Goal: Use online tool/utility: Utilize a website feature to perform a specific function

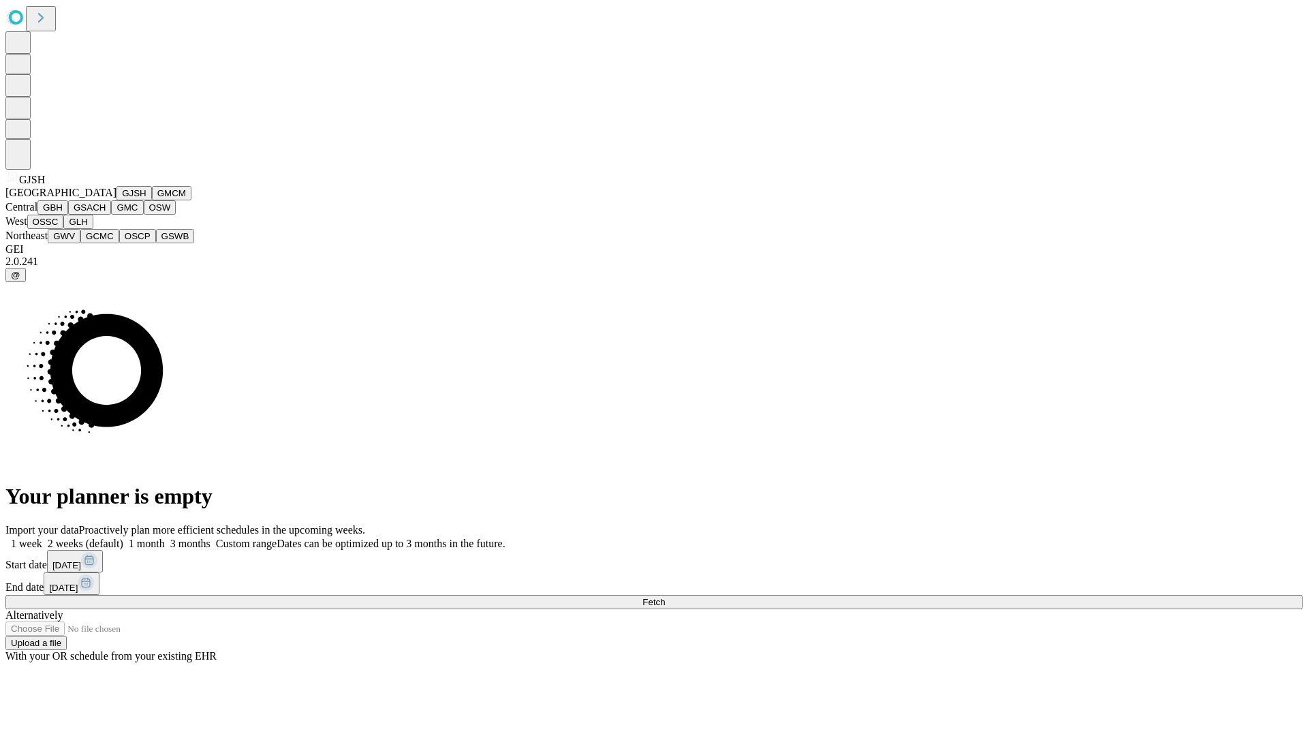
click at [117, 200] on button "GJSH" at bounding box center [134, 193] width 35 height 14
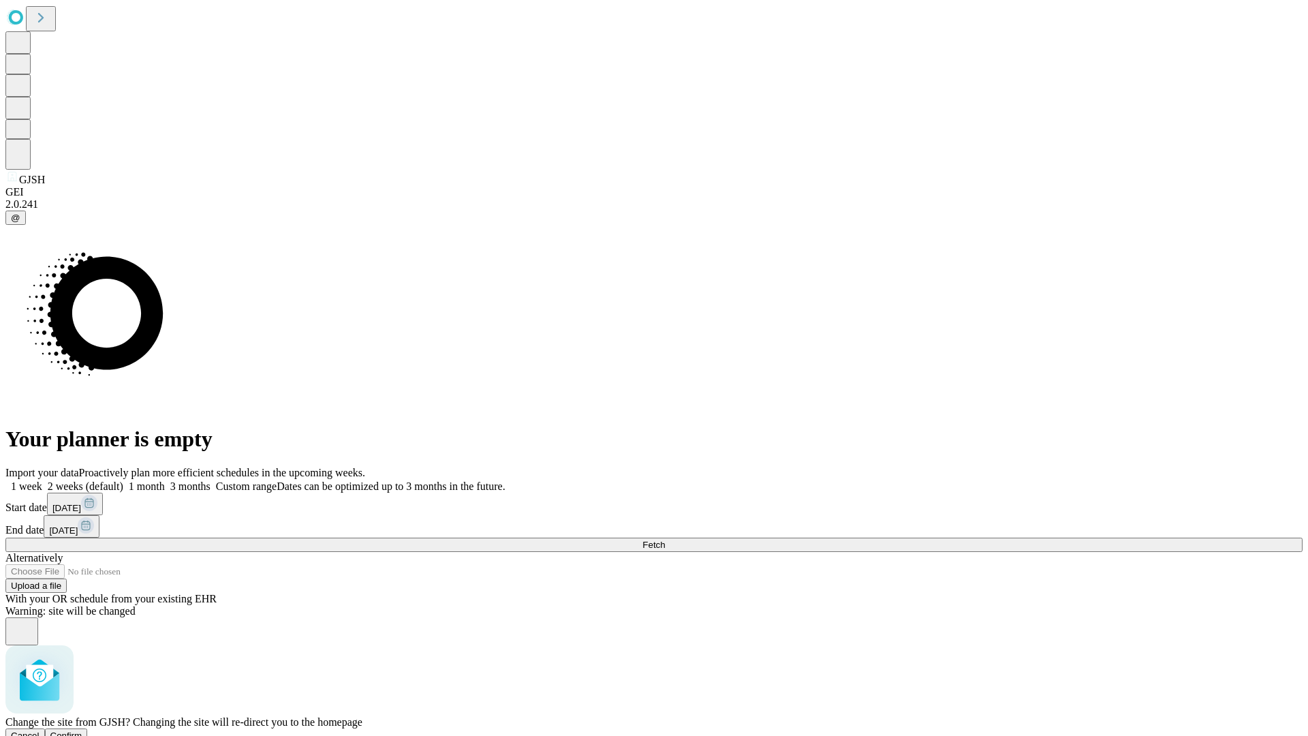
click at [82, 731] on span "Confirm" at bounding box center [66, 736] width 32 height 10
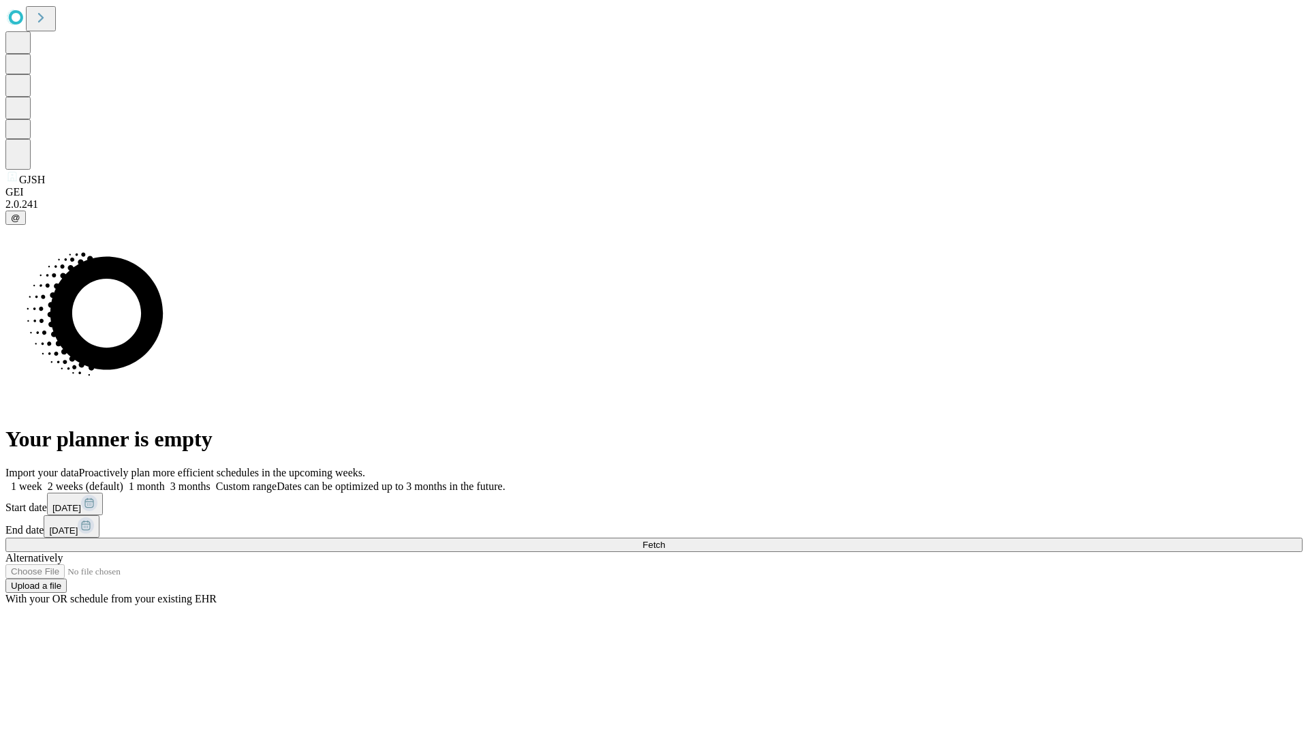
click at [123, 480] on label "2 weeks (default)" at bounding box center [82, 486] width 81 height 12
click at [665, 540] on span "Fetch" at bounding box center [654, 545] width 22 height 10
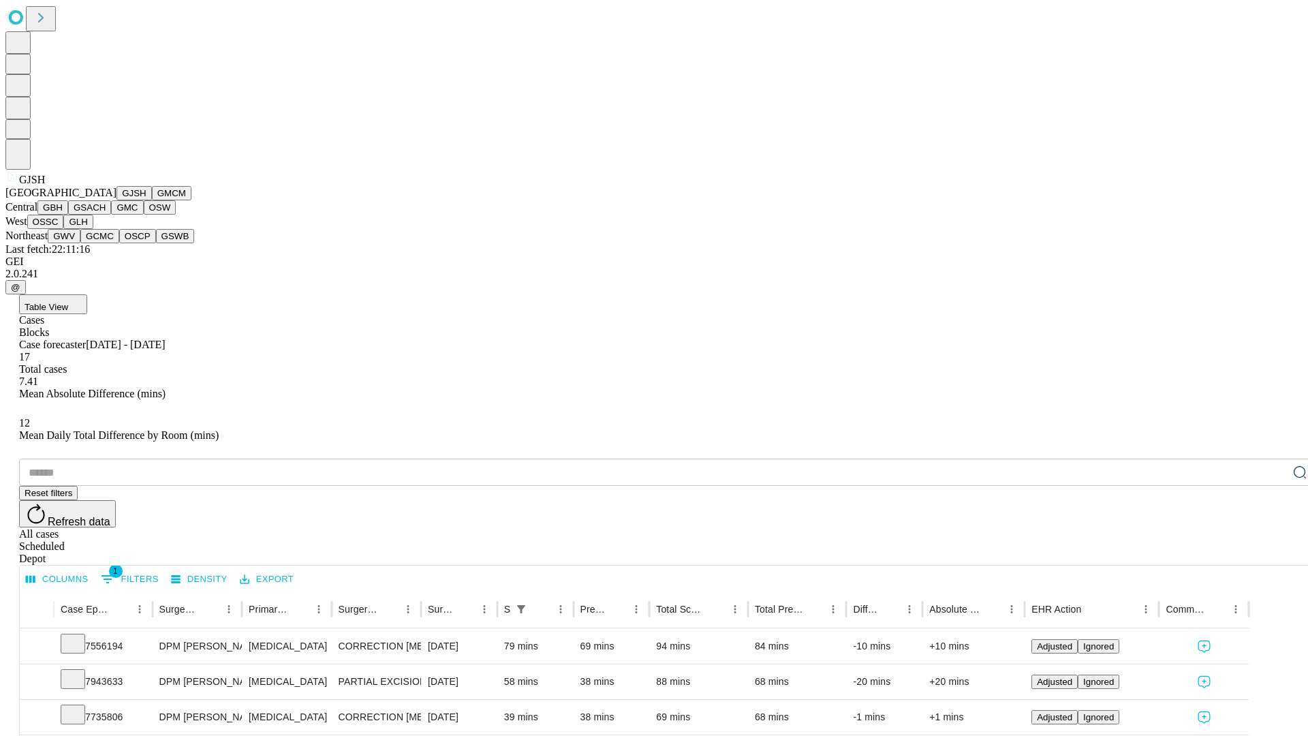
click at [152, 200] on button "GMCM" at bounding box center [172, 193] width 40 height 14
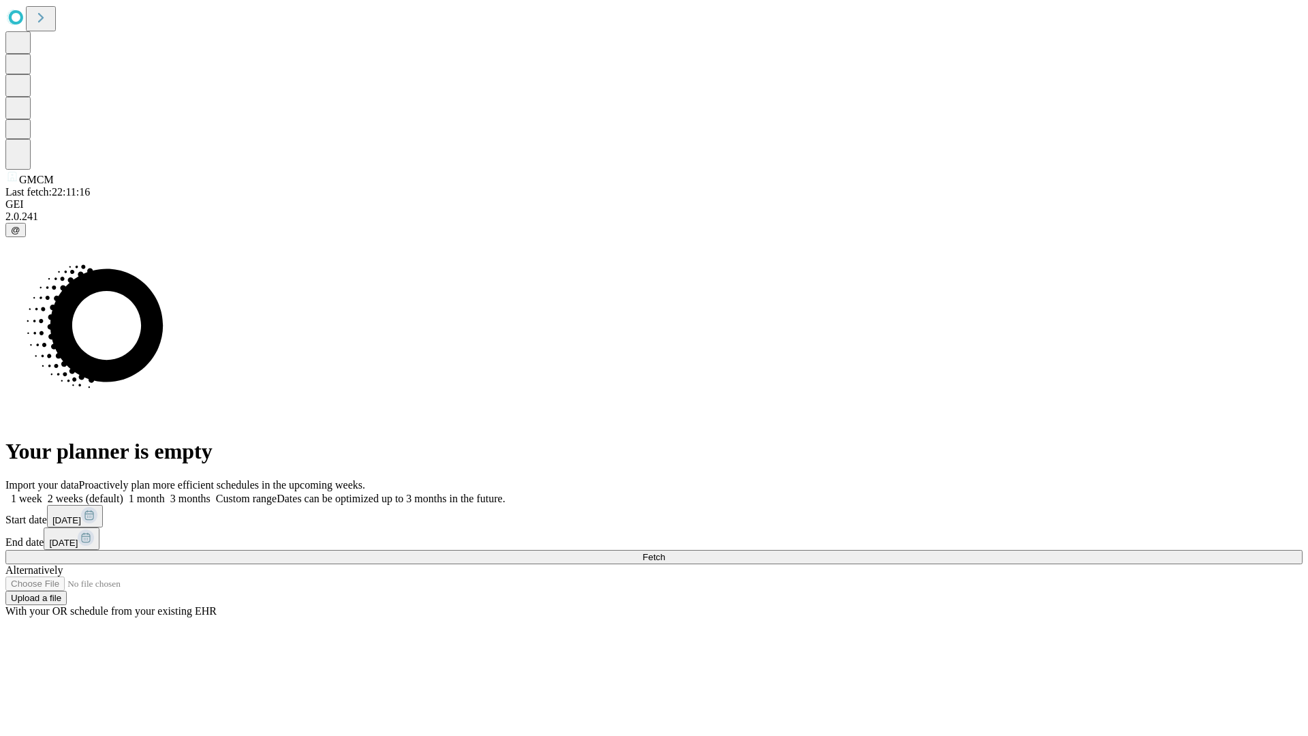
click at [123, 493] on label "2 weeks (default)" at bounding box center [82, 499] width 81 height 12
click at [665, 552] on span "Fetch" at bounding box center [654, 557] width 22 height 10
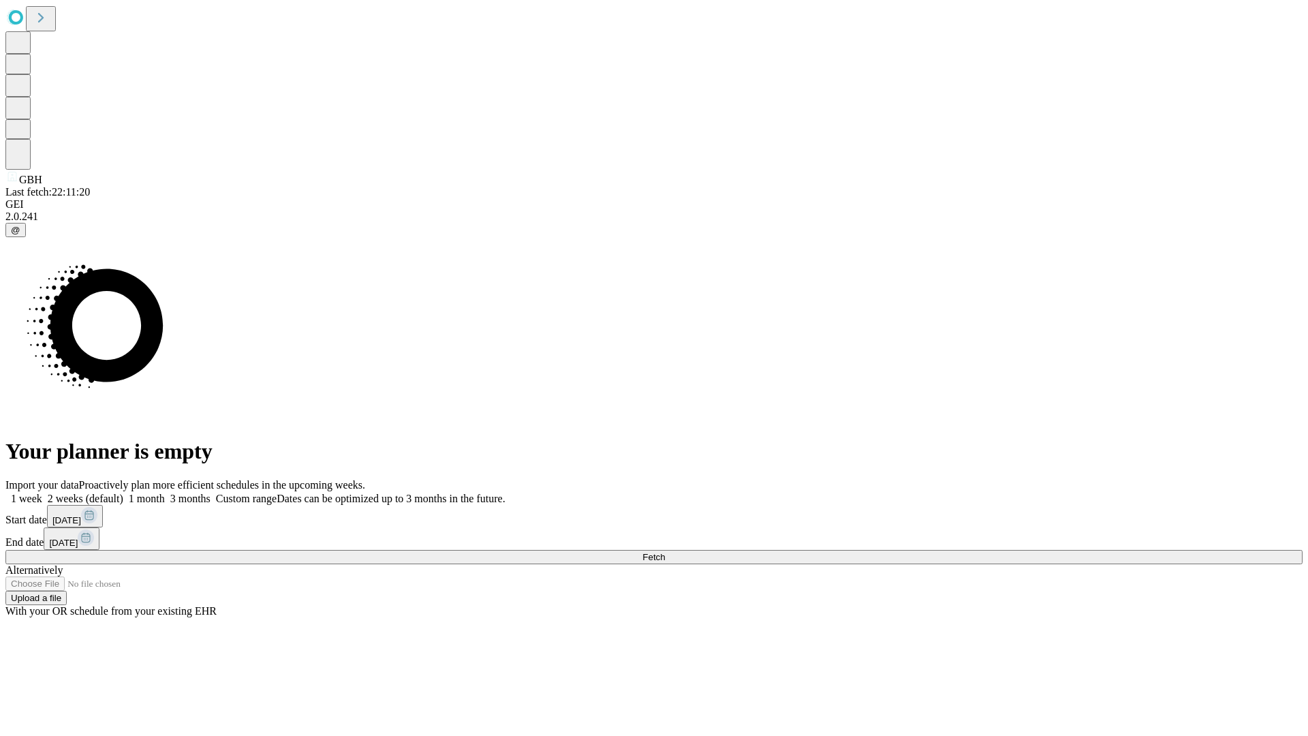
click at [123, 493] on label "2 weeks (default)" at bounding box center [82, 499] width 81 height 12
click at [665, 552] on span "Fetch" at bounding box center [654, 557] width 22 height 10
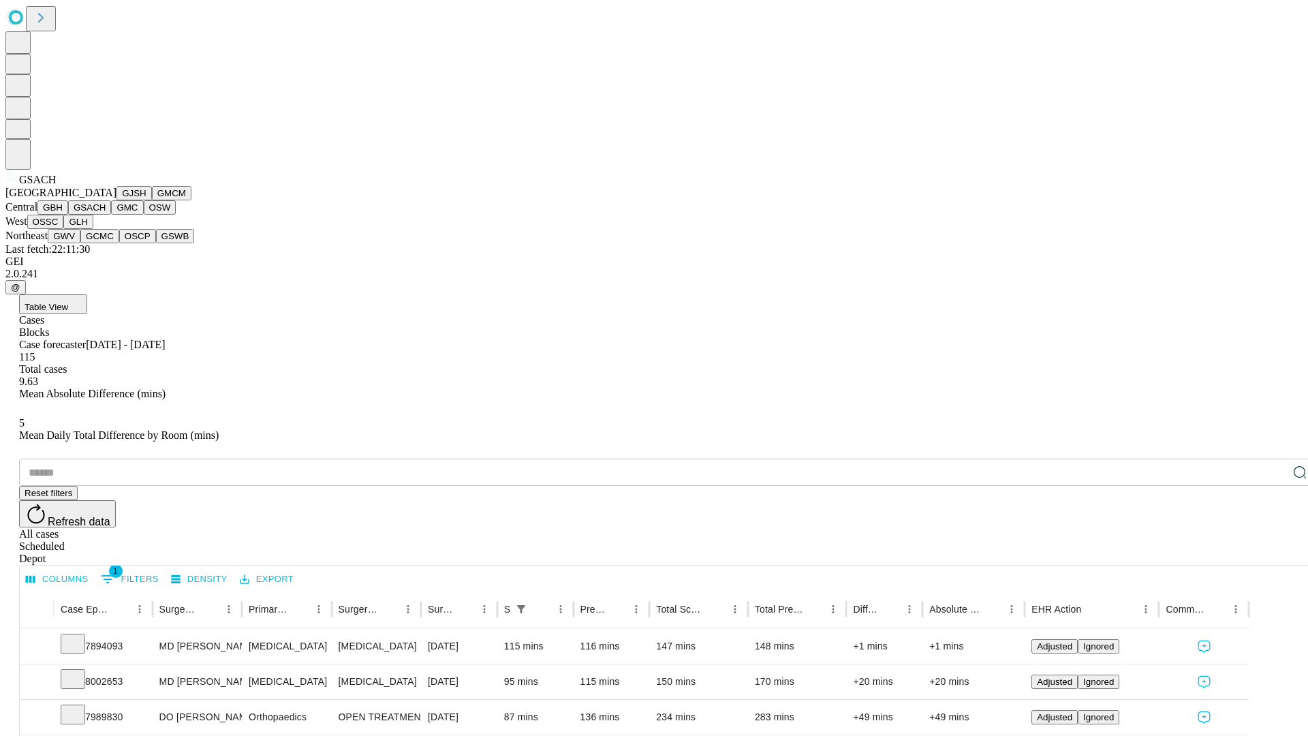
click at [111, 215] on button "GMC" at bounding box center [127, 207] width 32 height 14
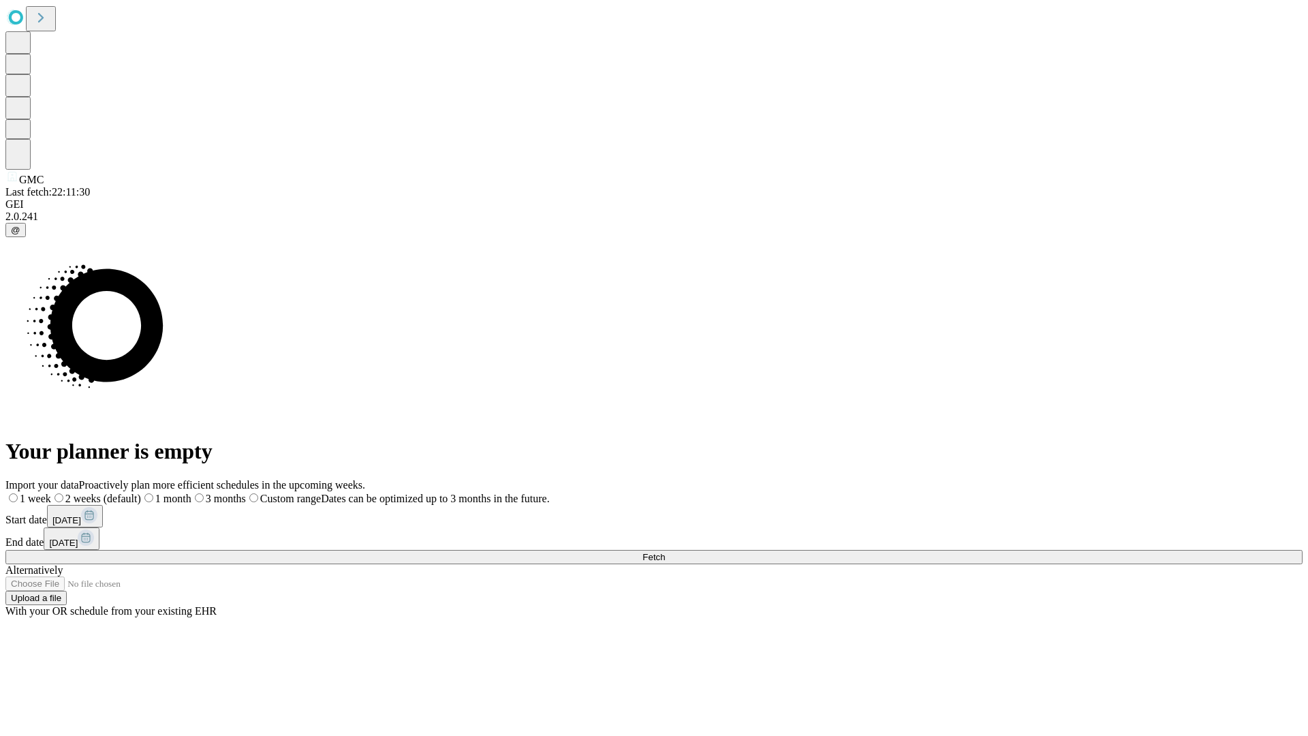
click at [141, 493] on label "2 weeks (default)" at bounding box center [96, 499] width 90 height 12
click at [665, 552] on span "Fetch" at bounding box center [654, 557] width 22 height 10
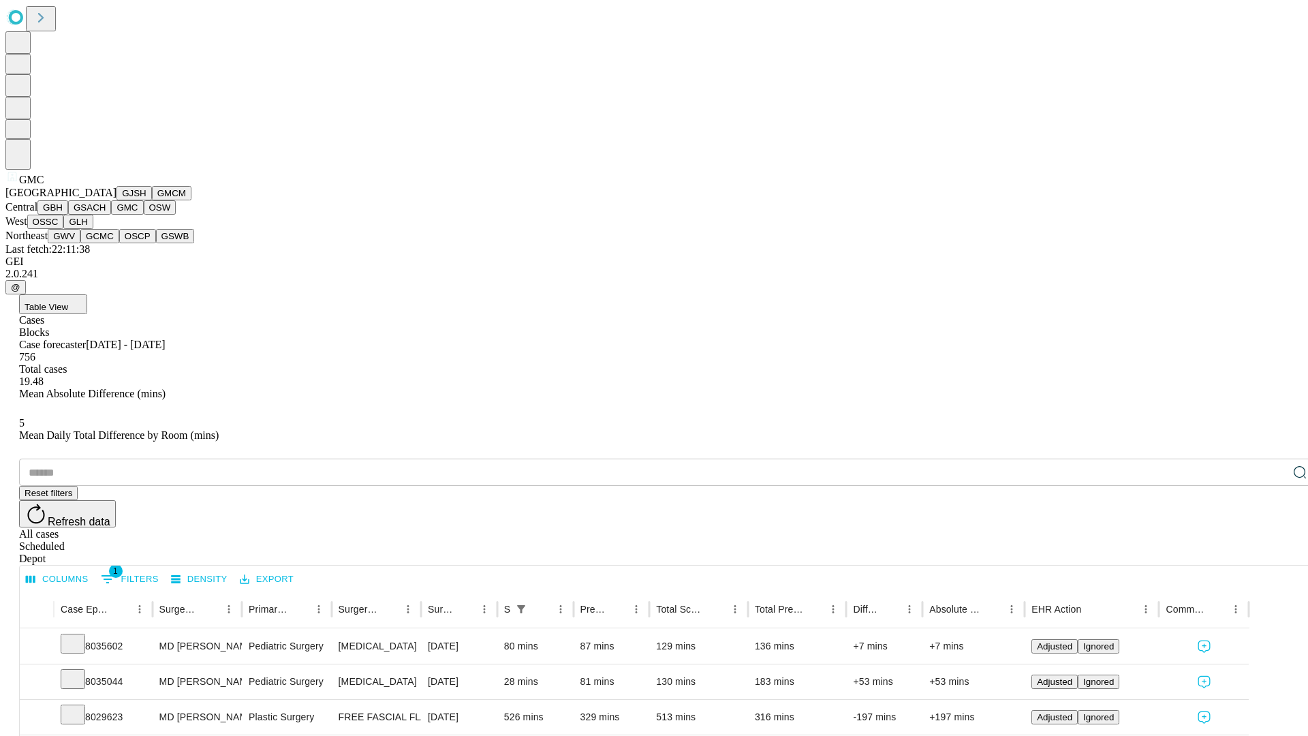
click at [144, 215] on button "OSW" at bounding box center [160, 207] width 33 height 14
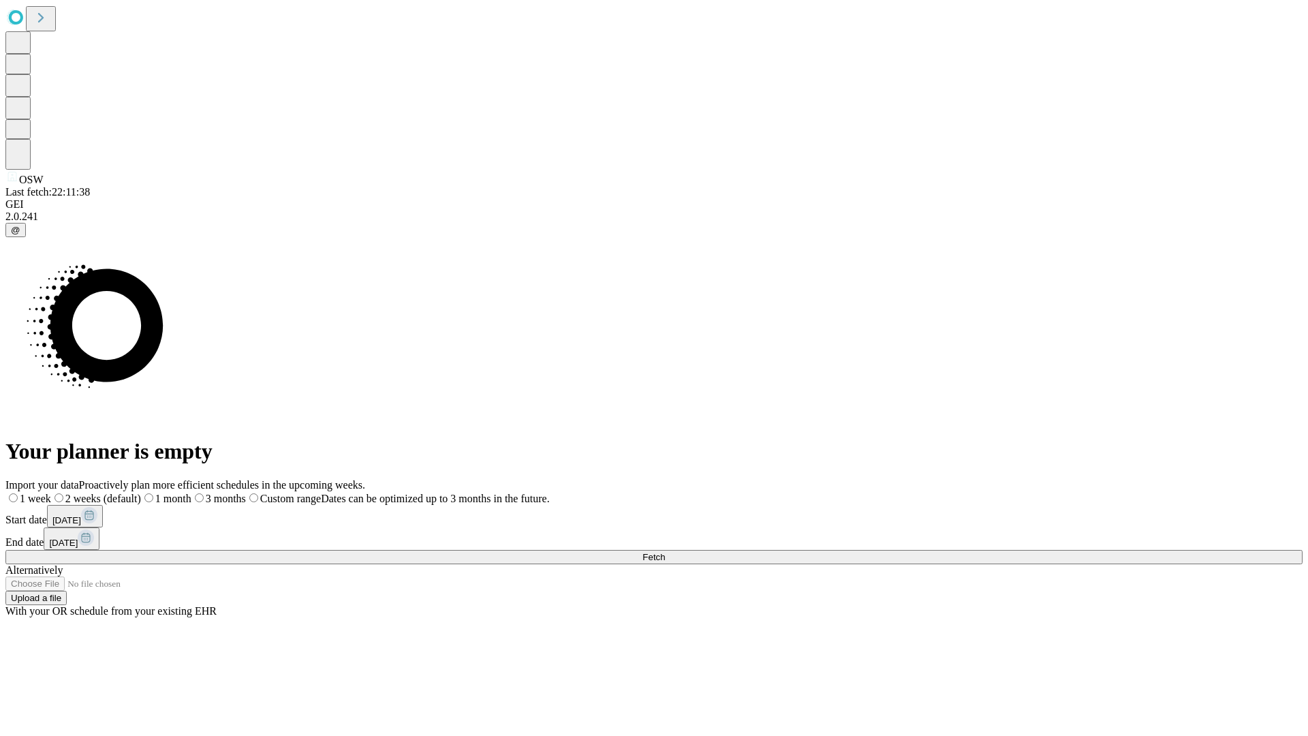
click at [141, 493] on label "2 weeks (default)" at bounding box center [96, 499] width 90 height 12
click at [665, 552] on span "Fetch" at bounding box center [654, 557] width 22 height 10
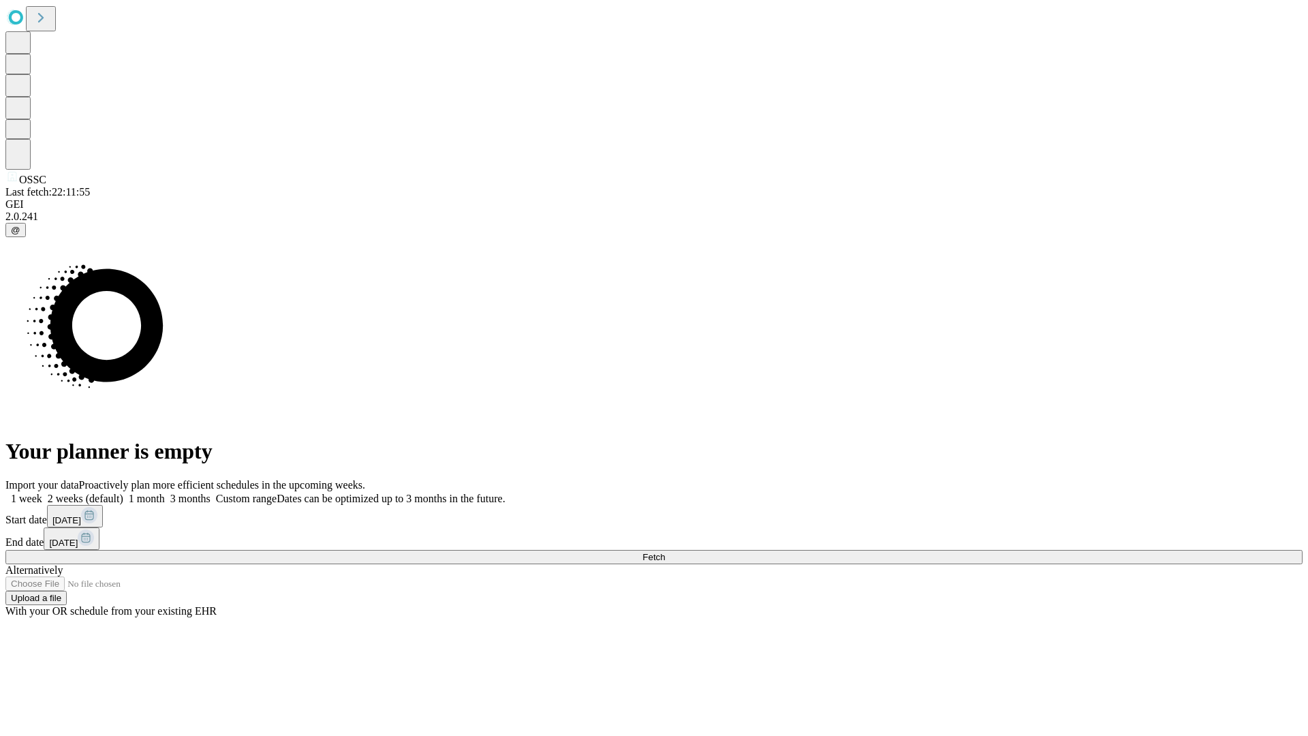
click at [123, 493] on label "2 weeks (default)" at bounding box center [82, 499] width 81 height 12
click at [665, 552] on span "Fetch" at bounding box center [654, 557] width 22 height 10
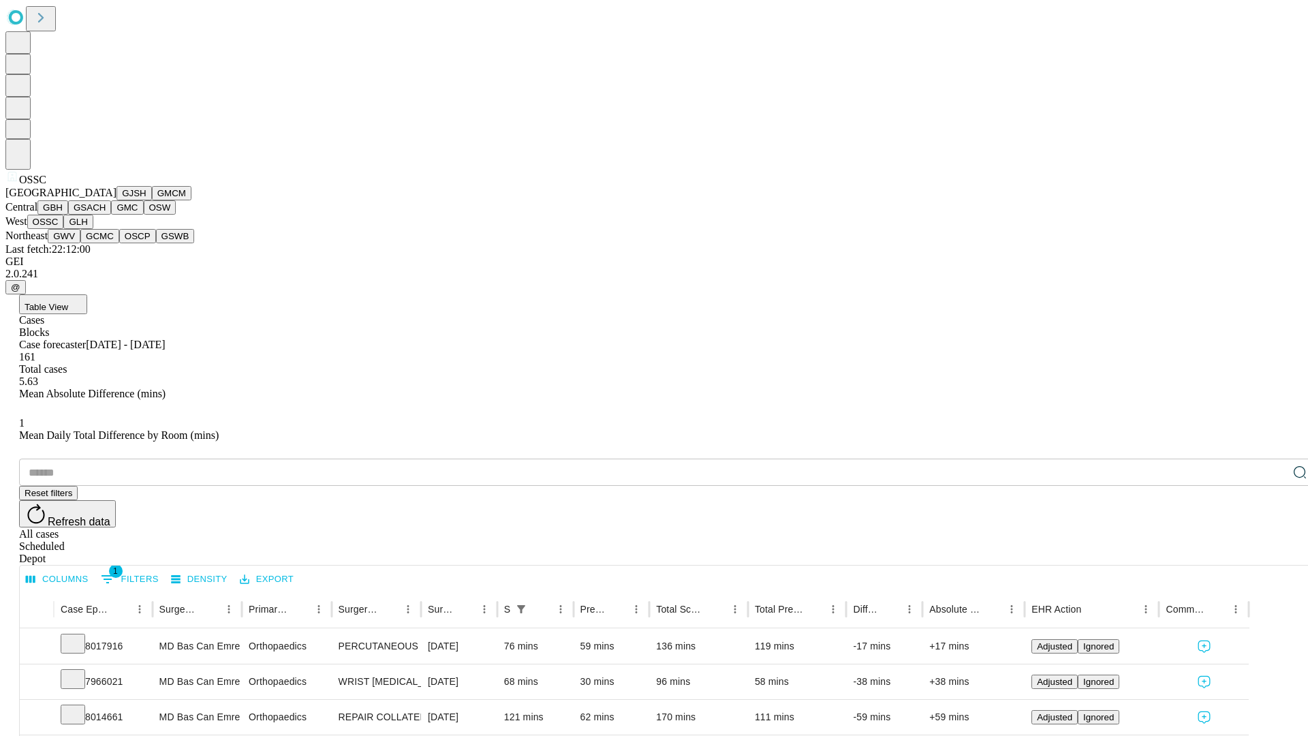
click at [93, 229] on button "GLH" at bounding box center [77, 222] width 29 height 14
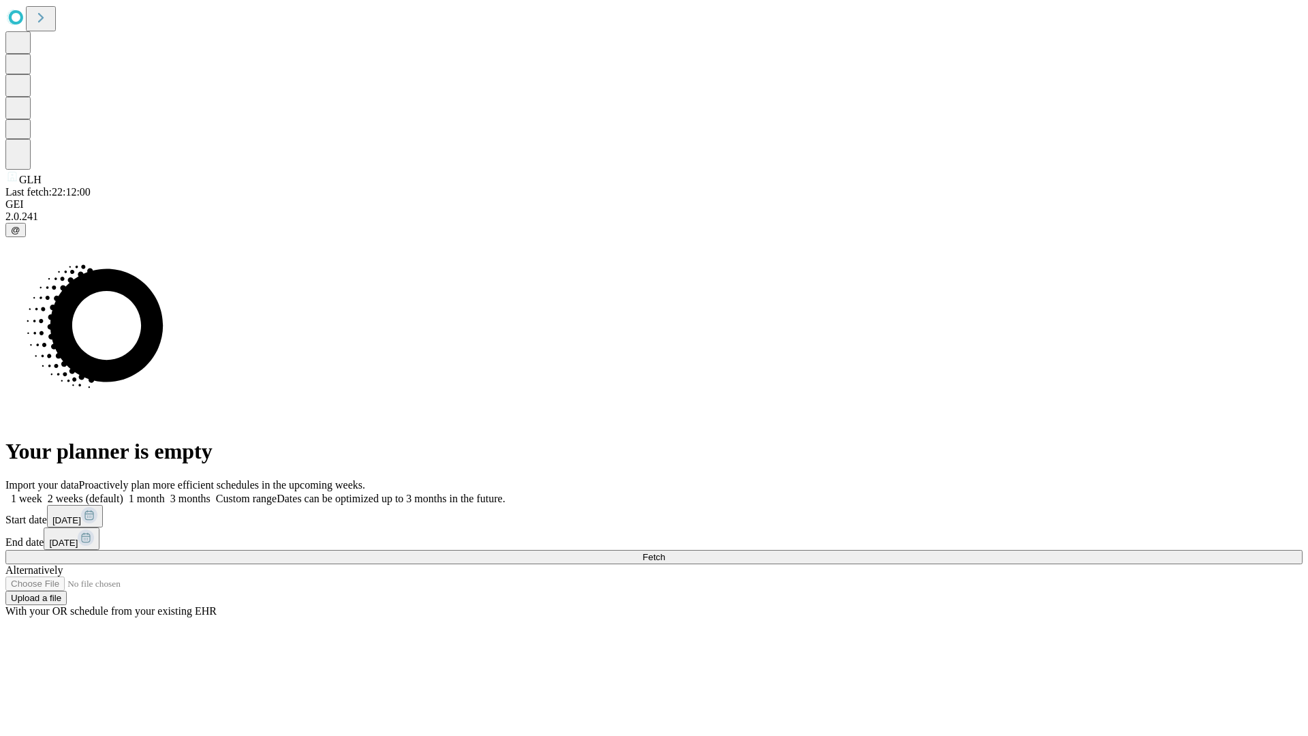
click at [123, 493] on label "2 weeks (default)" at bounding box center [82, 499] width 81 height 12
click at [665, 552] on span "Fetch" at bounding box center [654, 557] width 22 height 10
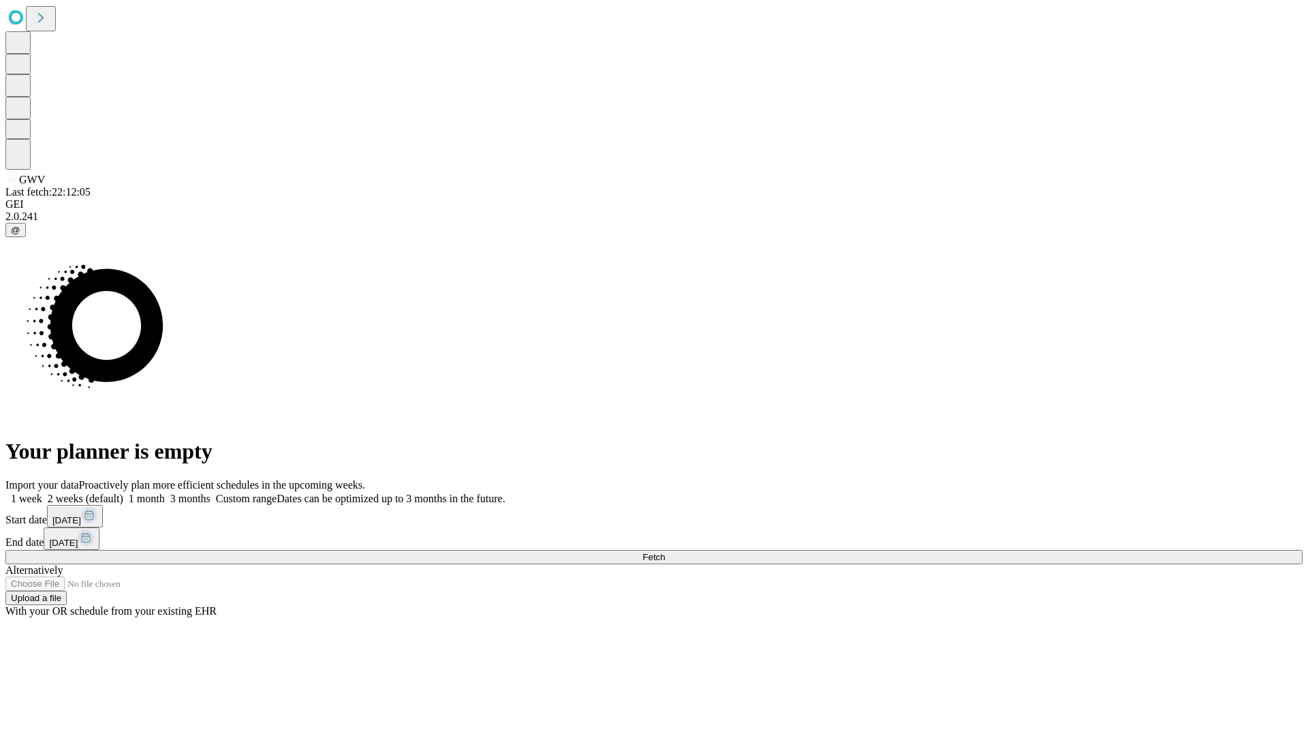
click at [123, 493] on label "2 weeks (default)" at bounding box center [82, 499] width 81 height 12
click at [665, 552] on span "Fetch" at bounding box center [654, 557] width 22 height 10
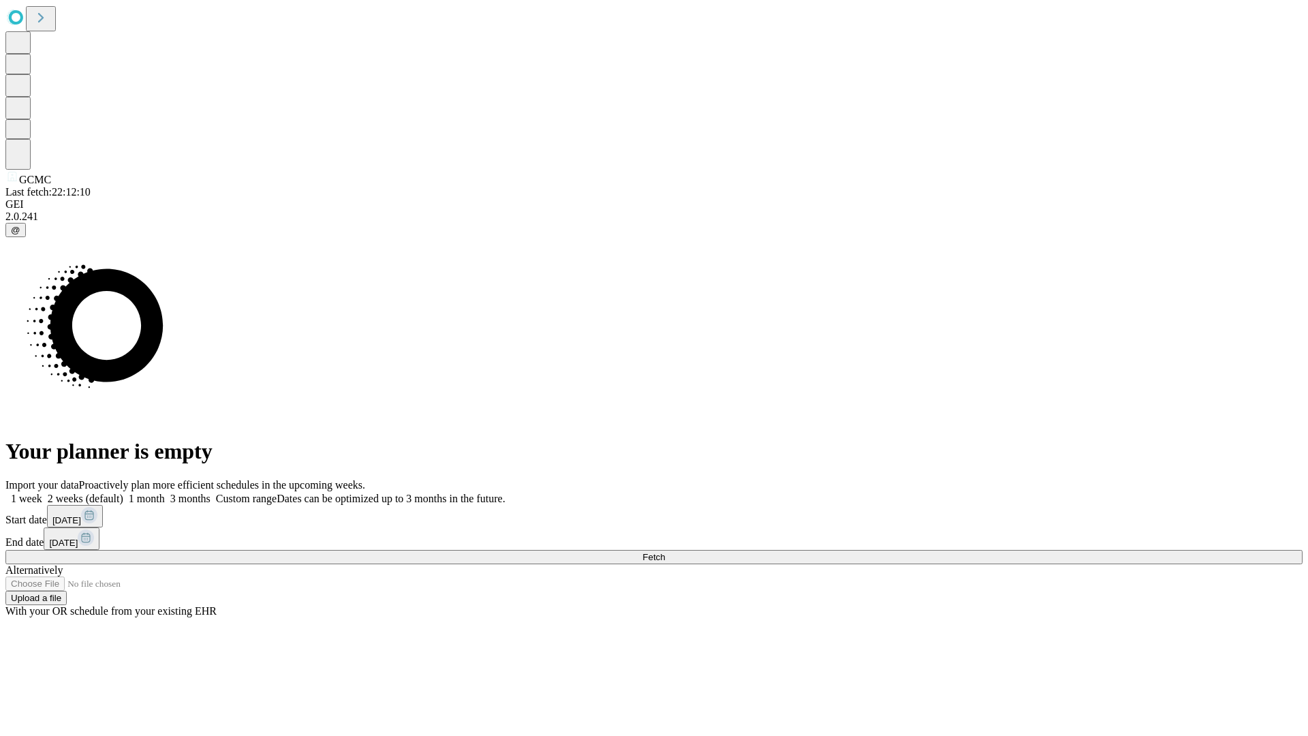
click at [665, 552] on span "Fetch" at bounding box center [654, 557] width 22 height 10
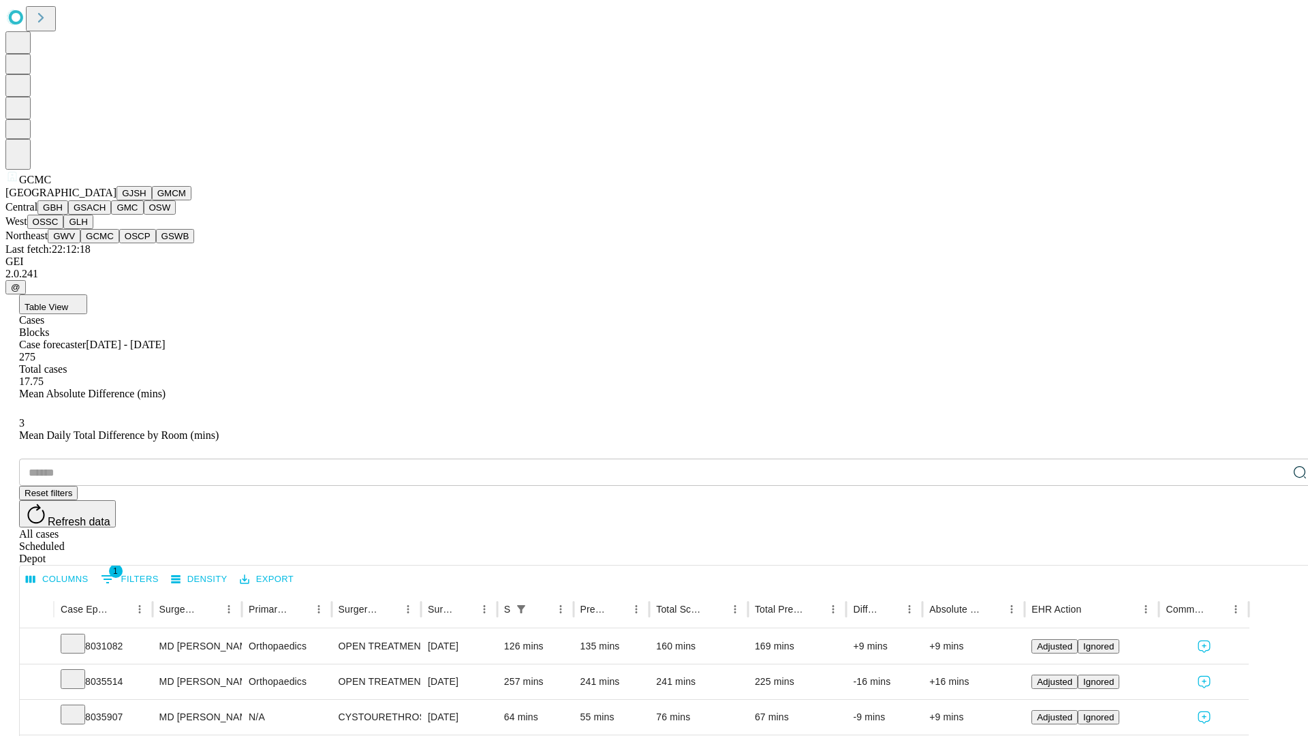
click at [119, 243] on button "OSCP" at bounding box center [137, 236] width 37 height 14
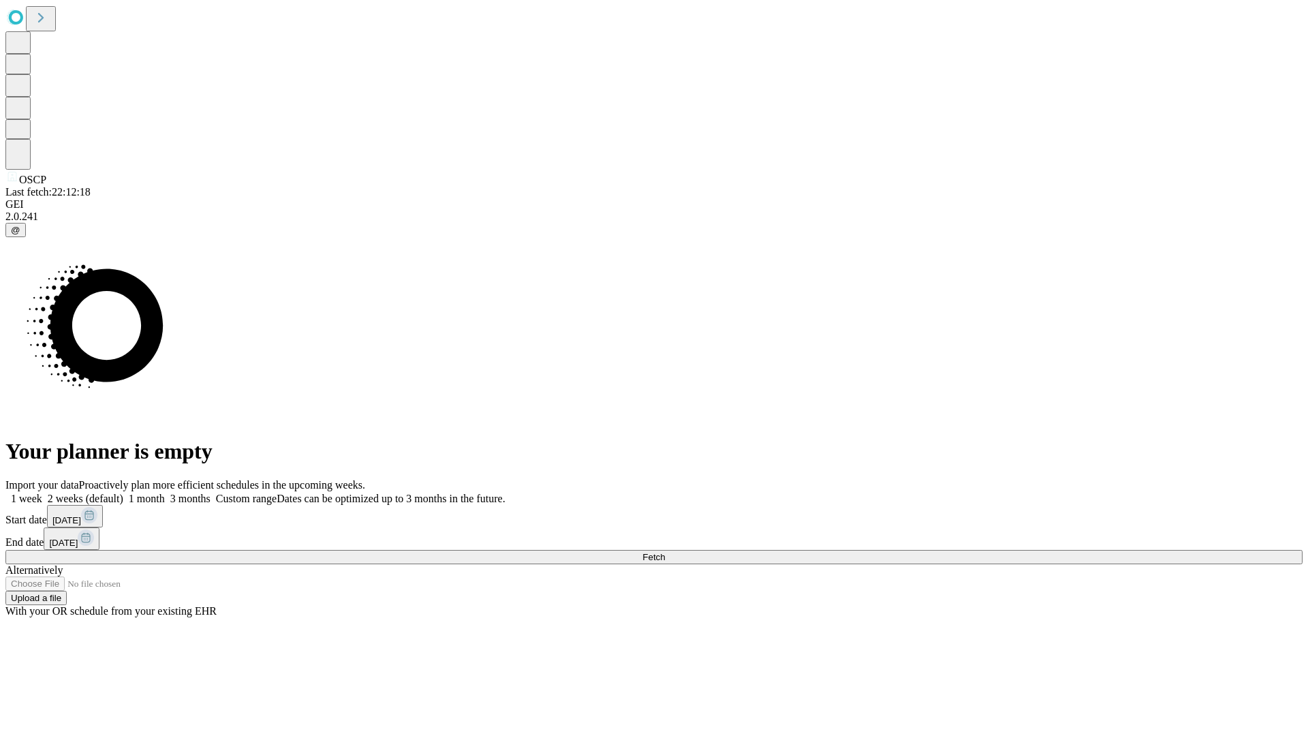
click at [123, 493] on label "2 weeks (default)" at bounding box center [82, 499] width 81 height 12
click at [665, 552] on span "Fetch" at bounding box center [654, 557] width 22 height 10
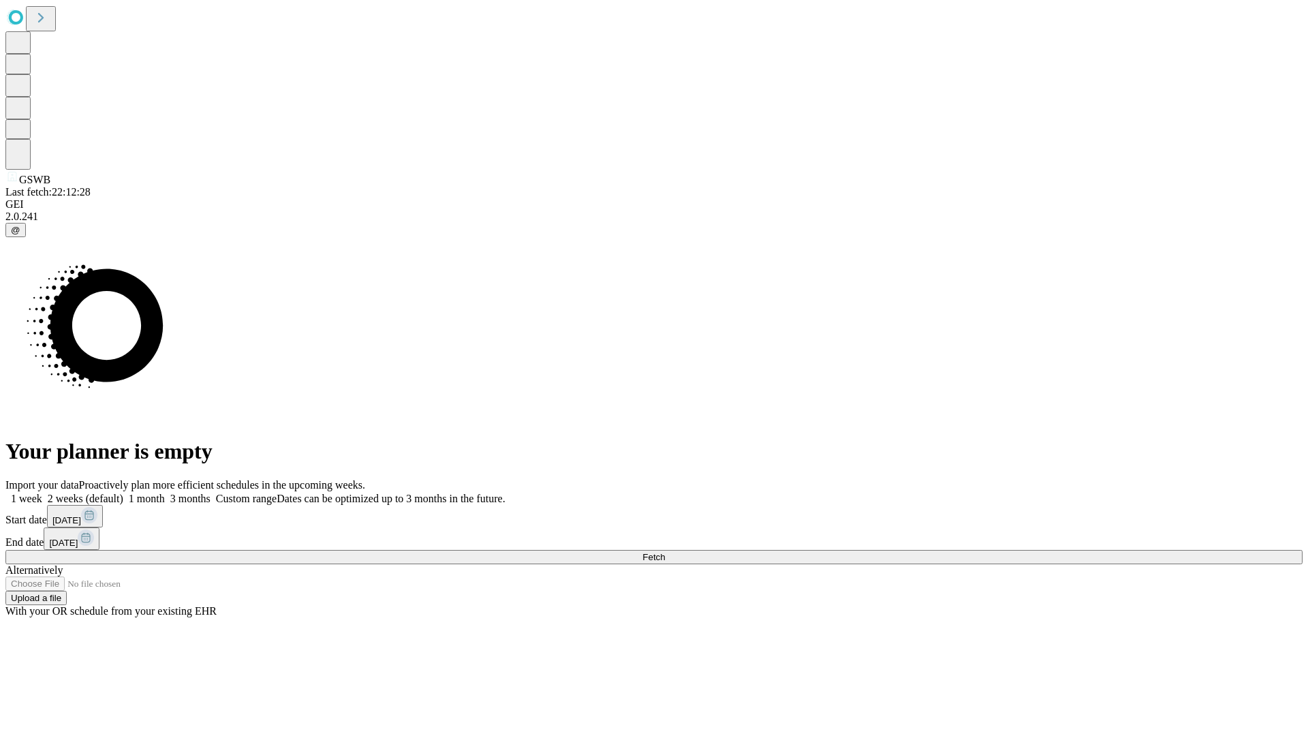
click at [123, 493] on label "2 weeks (default)" at bounding box center [82, 499] width 81 height 12
click at [665, 552] on span "Fetch" at bounding box center [654, 557] width 22 height 10
